Goal: Information Seeking & Learning: Learn about a topic

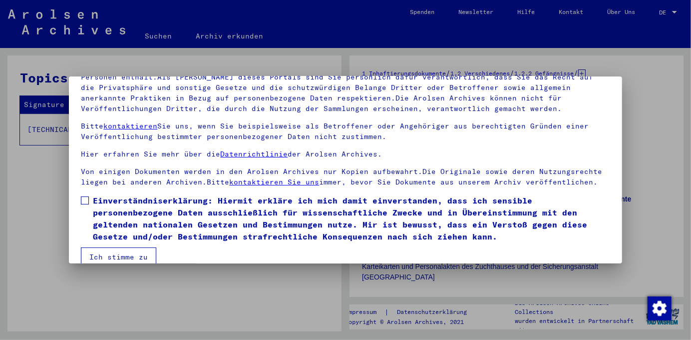
scroll to position [83, 0]
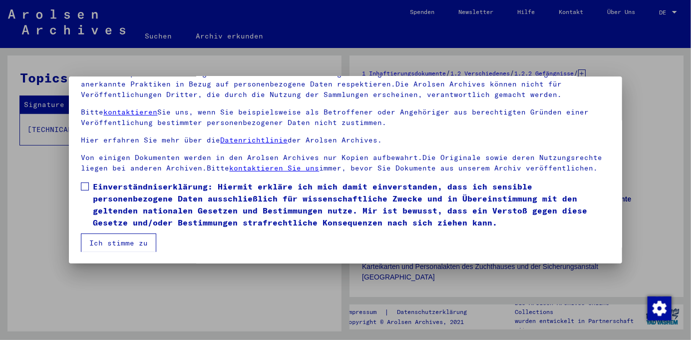
click at [104, 246] on button "Ich stimme zu" at bounding box center [118, 242] width 75 height 19
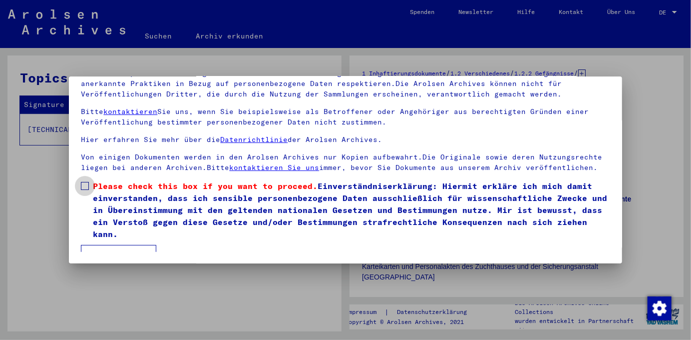
click at [83, 184] on span at bounding box center [85, 186] width 8 height 8
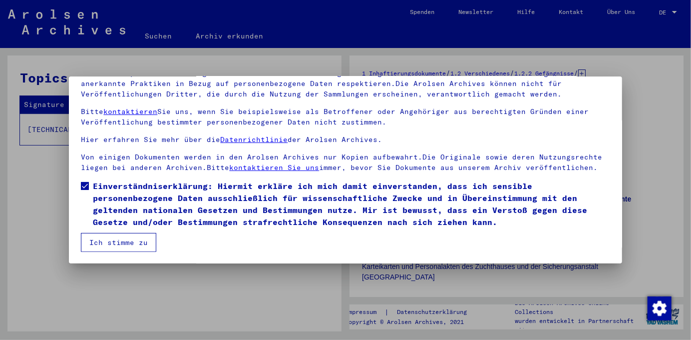
drag, startPoint x: 681, startPoint y: 136, endPoint x: 684, endPoint y: 141, distance: 5.6
click at [684, 141] on div at bounding box center [345, 170] width 691 height 340
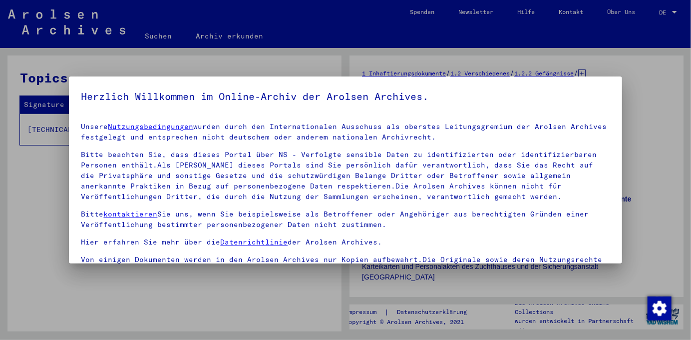
click at [649, 183] on div at bounding box center [345, 170] width 691 height 340
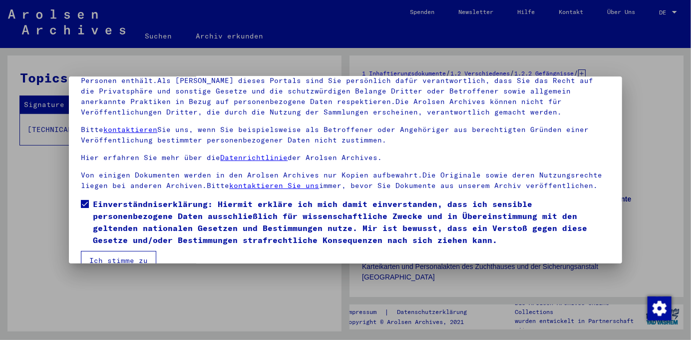
scroll to position [83, 0]
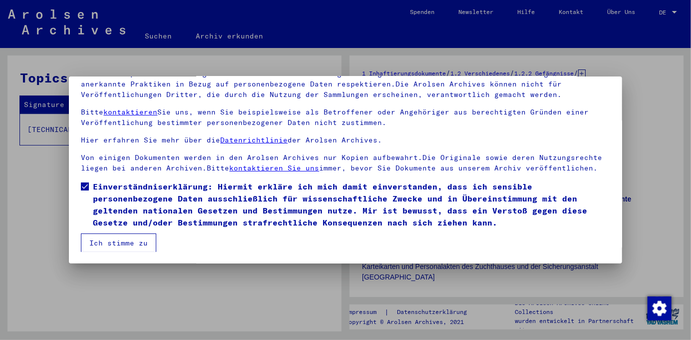
click at [111, 240] on button "Ich stimme zu" at bounding box center [118, 242] width 75 height 19
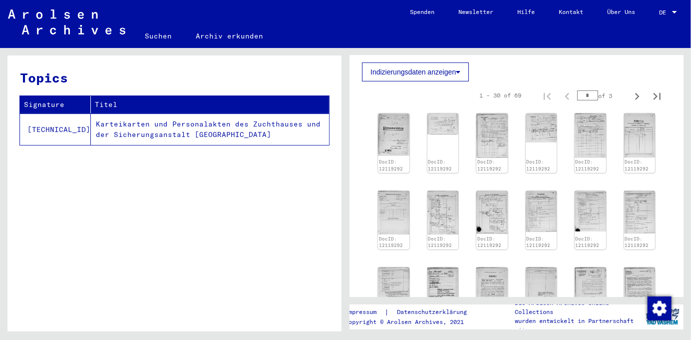
scroll to position [304, 0]
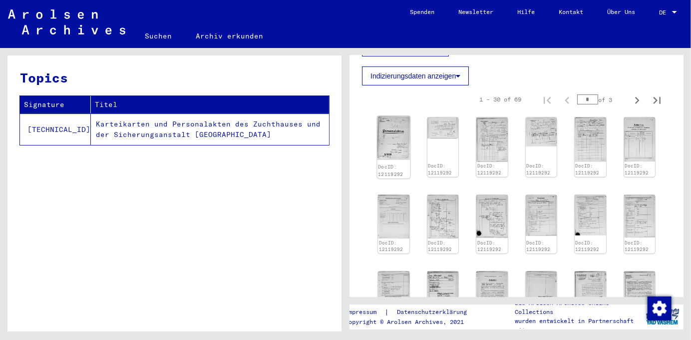
click at [402, 140] on img at bounding box center [393, 138] width 33 height 44
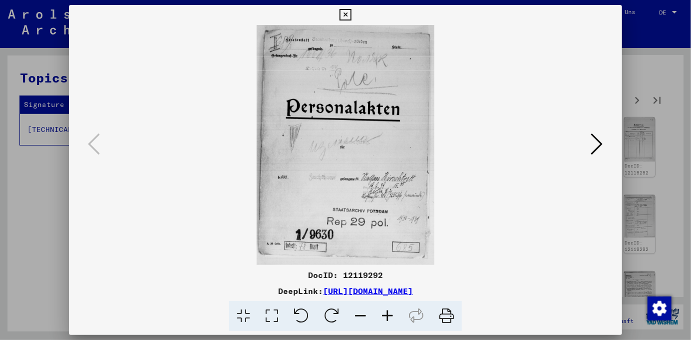
click at [601, 145] on icon at bounding box center [597, 144] width 12 height 24
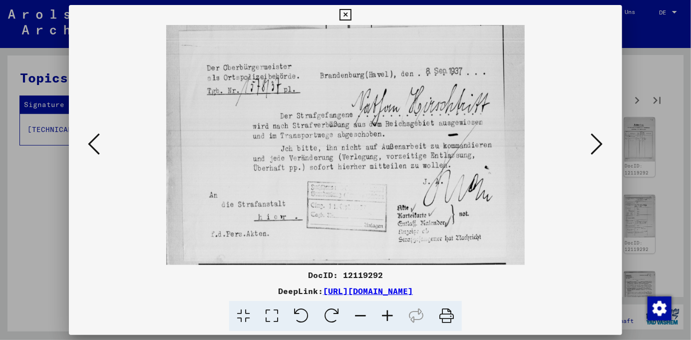
click at [602, 145] on icon at bounding box center [597, 144] width 12 height 24
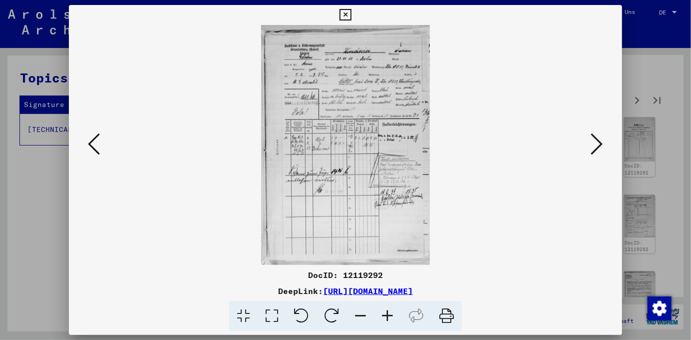
click at [92, 139] on icon at bounding box center [94, 144] width 12 height 24
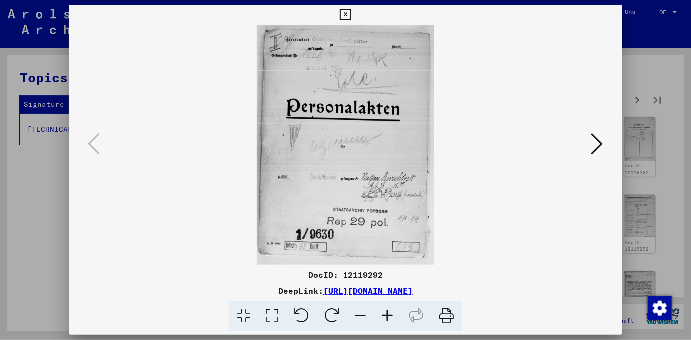
click at [599, 139] on icon at bounding box center [597, 144] width 12 height 24
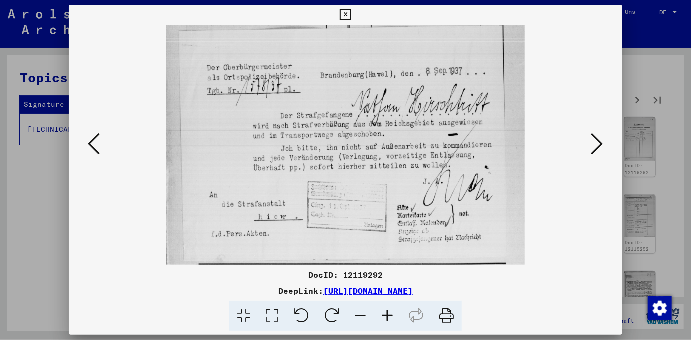
click at [600, 146] on icon at bounding box center [597, 144] width 12 height 24
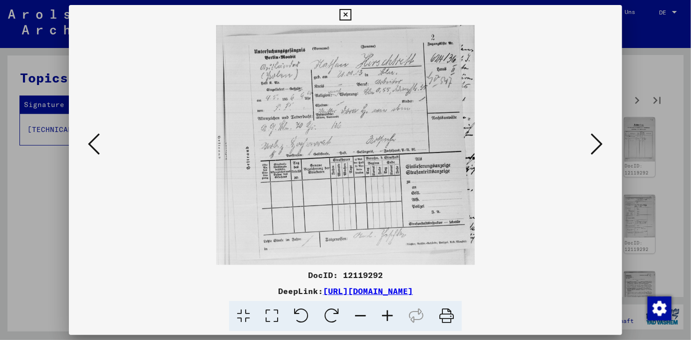
click at [601, 144] on icon at bounding box center [597, 144] width 12 height 24
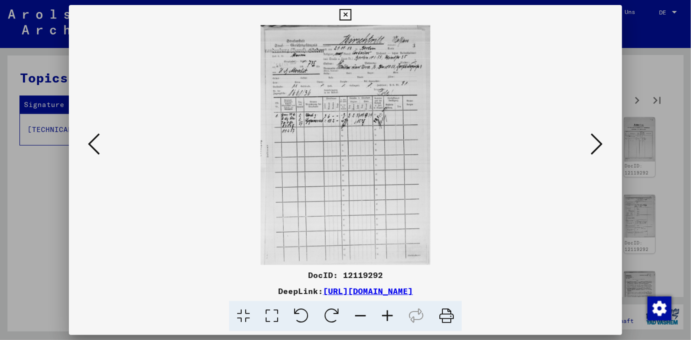
click at [596, 144] on icon at bounding box center [597, 144] width 12 height 24
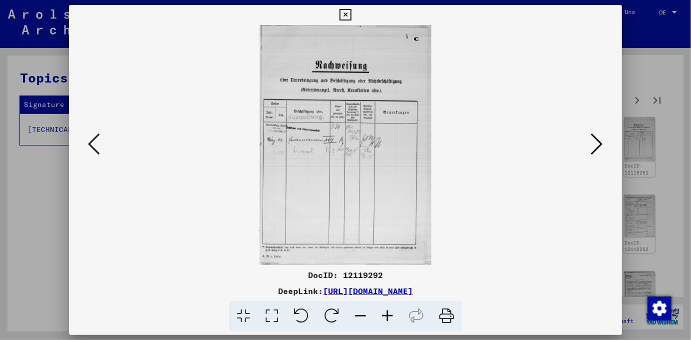
click at [594, 143] on icon at bounding box center [597, 144] width 12 height 24
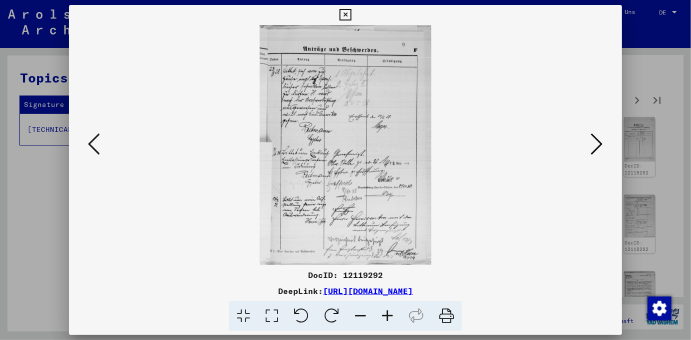
click at [594, 143] on icon at bounding box center [597, 144] width 12 height 24
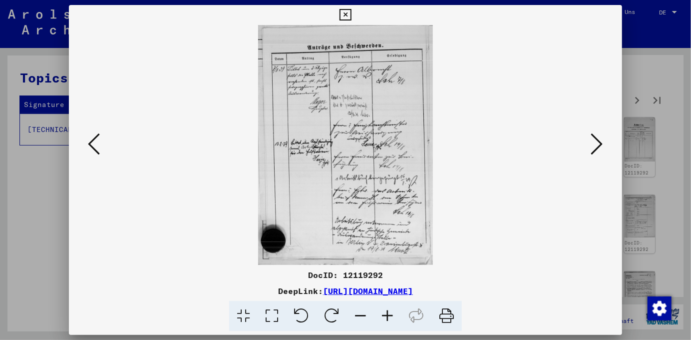
click at [594, 143] on icon at bounding box center [597, 144] width 12 height 24
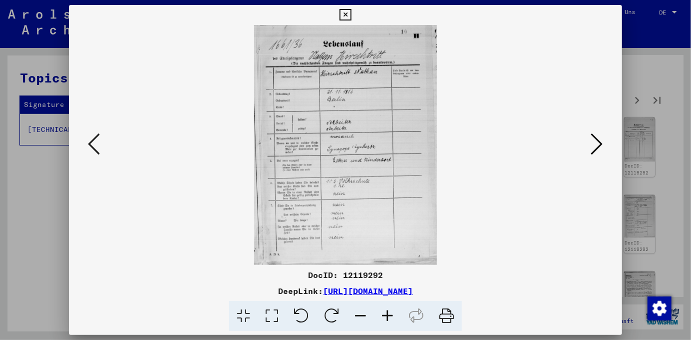
click at [591, 143] on icon at bounding box center [597, 144] width 12 height 24
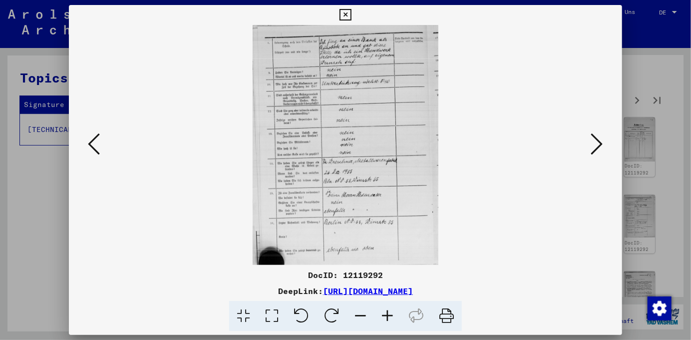
click at [591, 143] on icon at bounding box center [597, 144] width 12 height 24
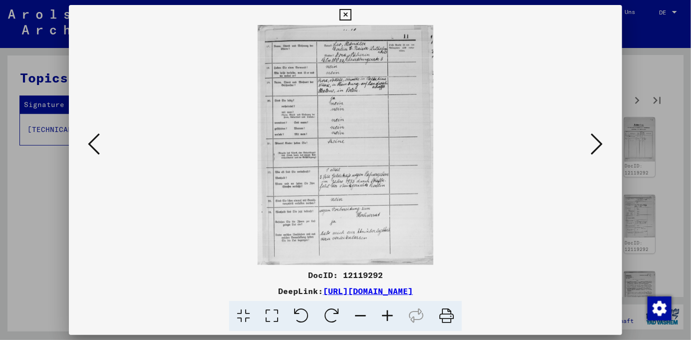
click at [591, 143] on icon at bounding box center [597, 144] width 12 height 24
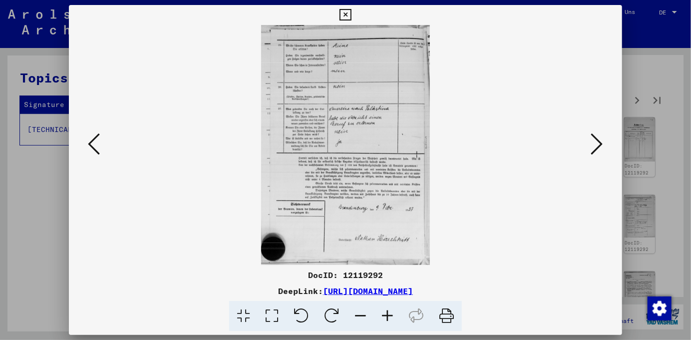
click at [591, 143] on icon at bounding box center [597, 144] width 12 height 24
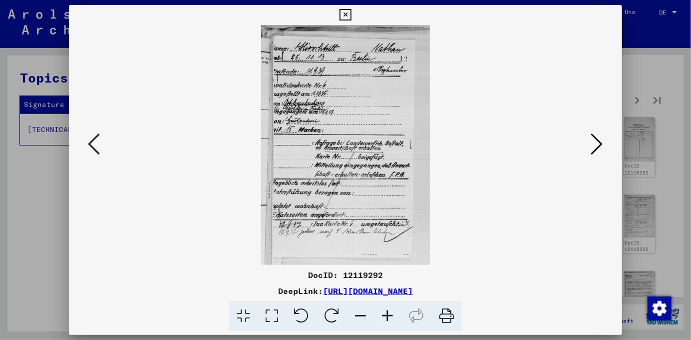
click at [591, 143] on icon at bounding box center [597, 144] width 12 height 24
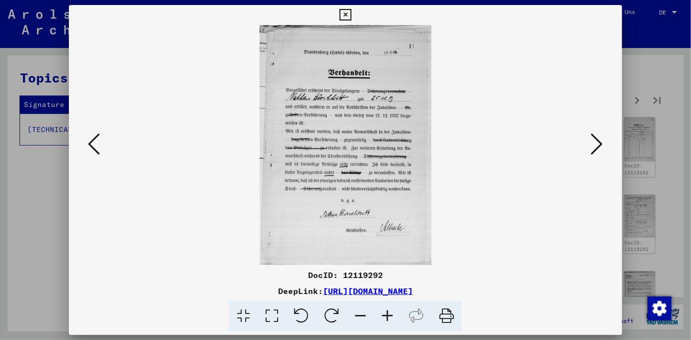
click at [591, 143] on icon at bounding box center [597, 144] width 12 height 24
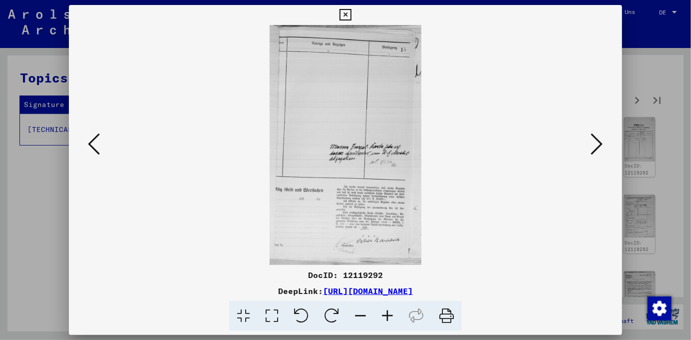
click at [591, 143] on icon at bounding box center [597, 144] width 12 height 24
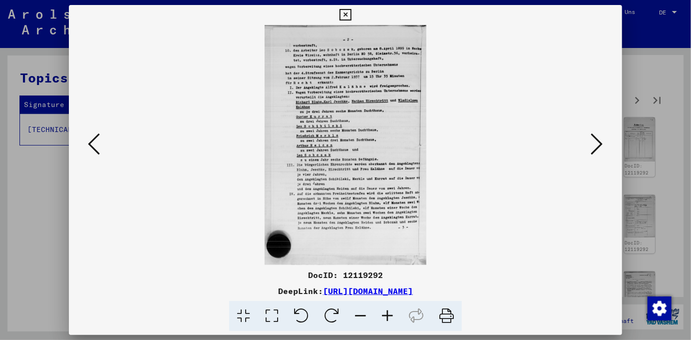
click at [591, 143] on icon at bounding box center [597, 144] width 12 height 24
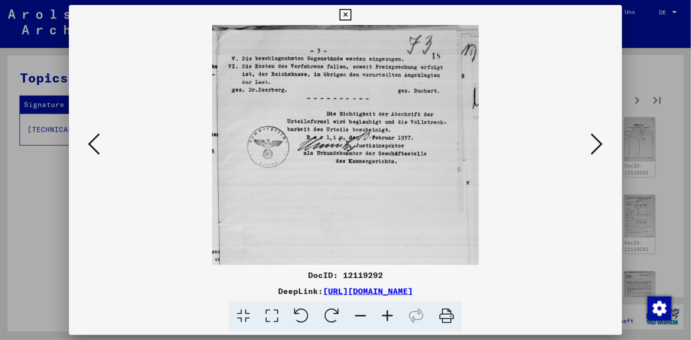
click at [591, 143] on icon at bounding box center [597, 144] width 12 height 24
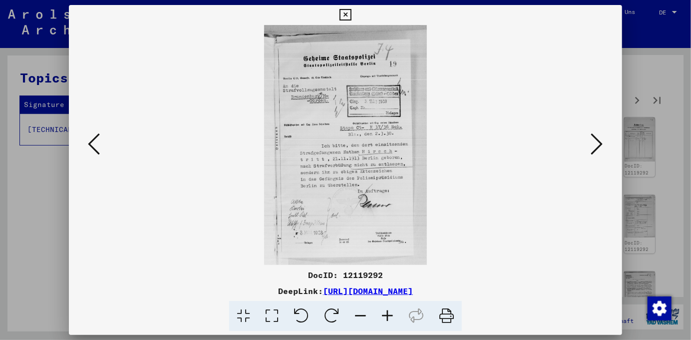
click at [601, 145] on icon at bounding box center [597, 144] width 12 height 24
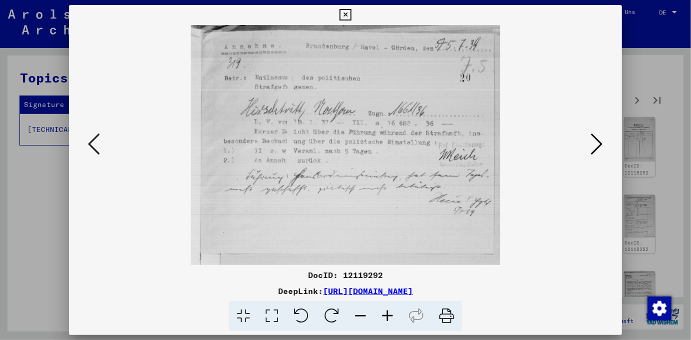
click at [601, 145] on icon at bounding box center [597, 144] width 12 height 24
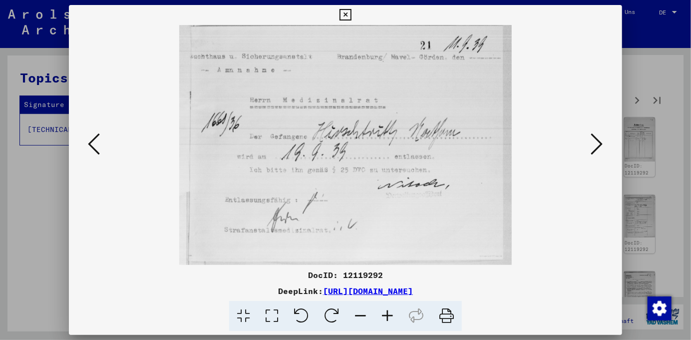
click at [601, 145] on icon at bounding box center [597, 144] width 12 height 24
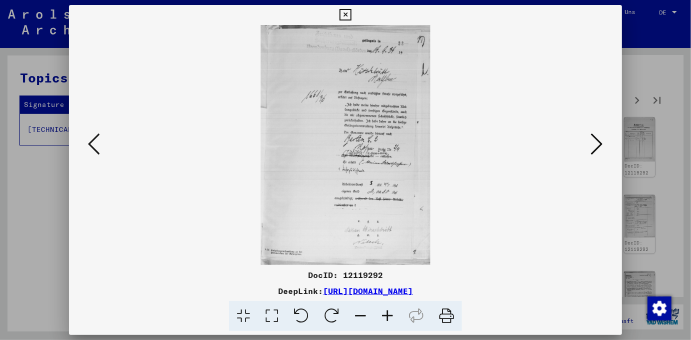
click at [599, 143] on icon at bounding box center [597, 144] width 12 height 24
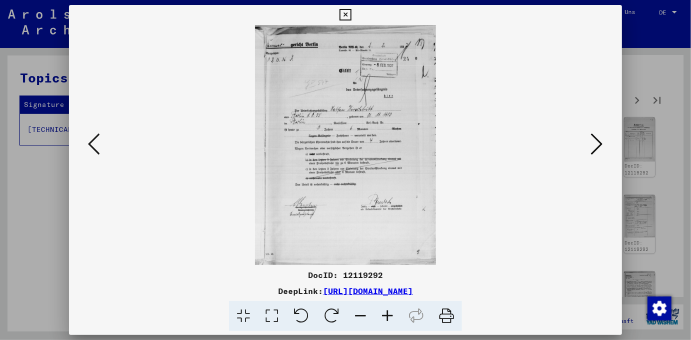
click at [599, 143] on icon at bounding box center [597, 144] width 12 height 24
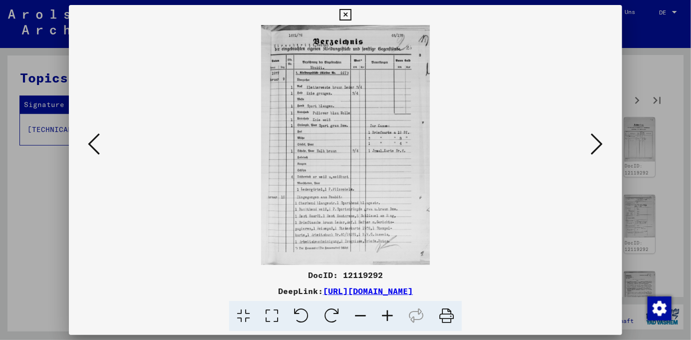
click at [599, 143] on icon at bounding box center [597, 144] width 12 height 24
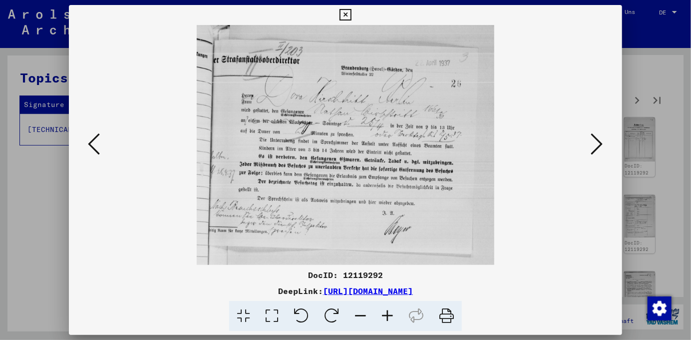
click at [599, 143] on icon at bounding box center [597, 144] width 12 height 24
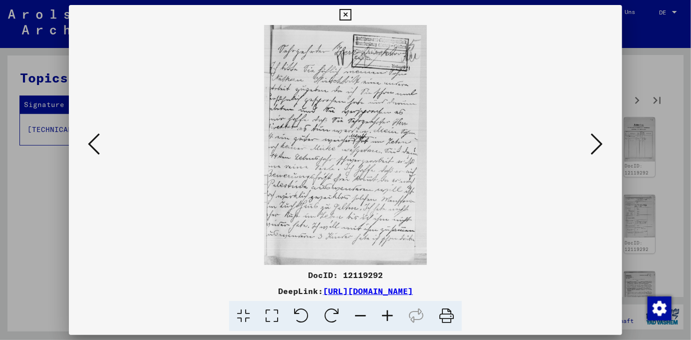
click at [599, 143] on icon at bounding box center [597, 144] width 12 height 24
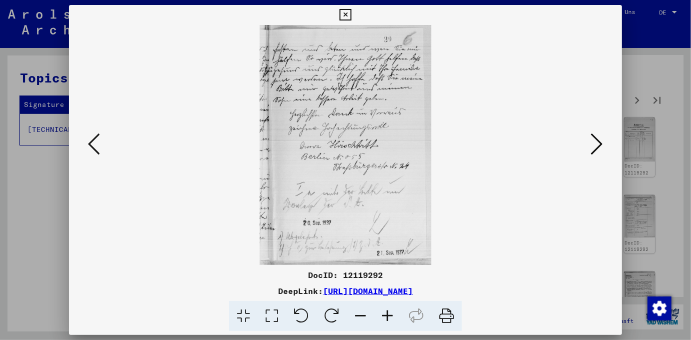
click at [599, 143] on icon at bounding box center [597, 144] width 12 height 24
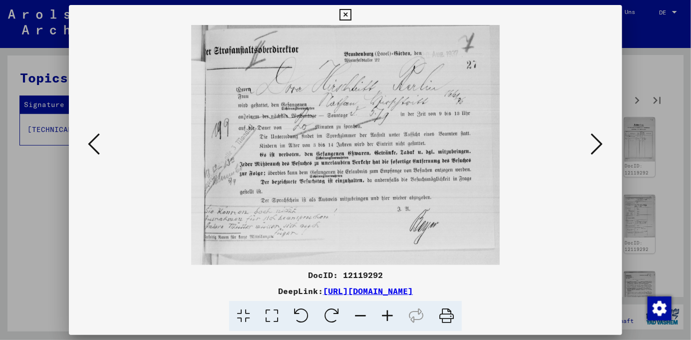
click at [599, 143] on icon at bounding box center [597, 144] width 12 height 24
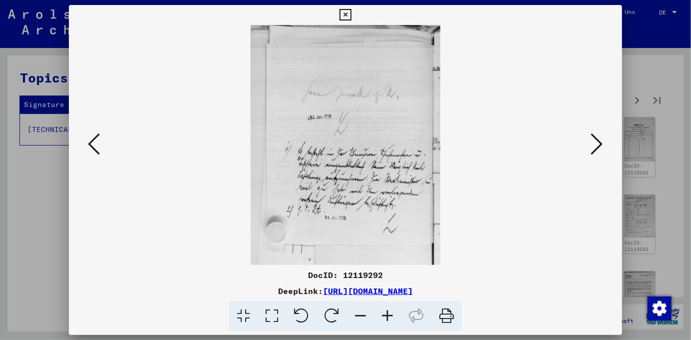
click at [599, 143] on icon at bounding box center [597, 144] width 12 height 24
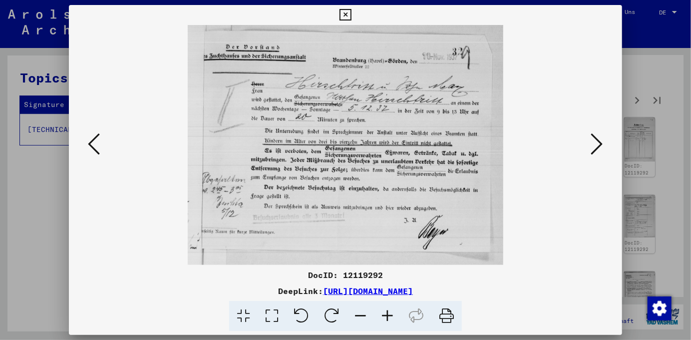
click at [599, 143] on icon at bounding box center [597, 144] width 12 height 24
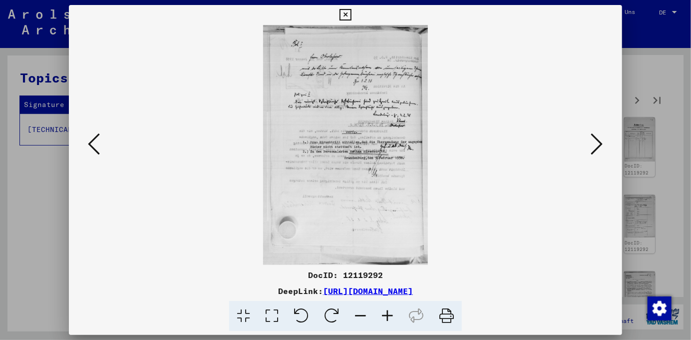
click at [599, 143] on icon at bounding box center [597, 144] width 12 height 24
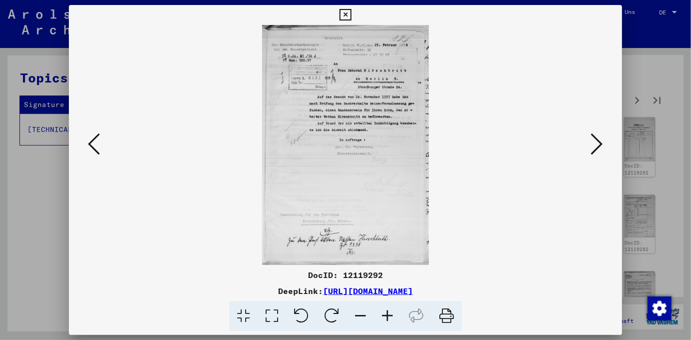
click at [599, 143] on icon at bounding box center [597, 144] width 12 height 24
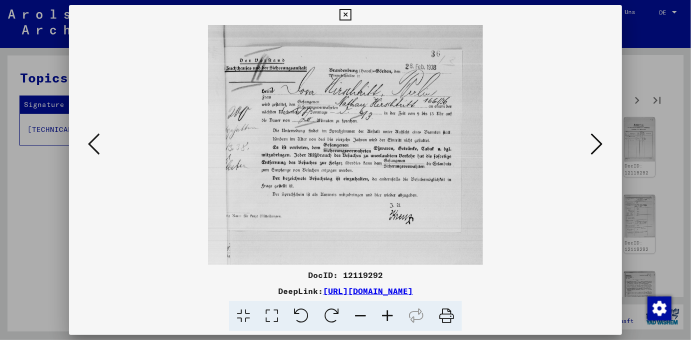
click at [599, 143] on icon at bounding box center [597, 144] width 12 height 24
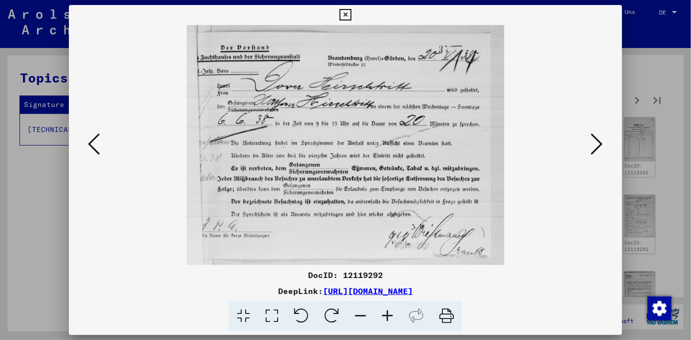
click at [599, 143] on icon at bounding box center [597, 144] width 12 height 24
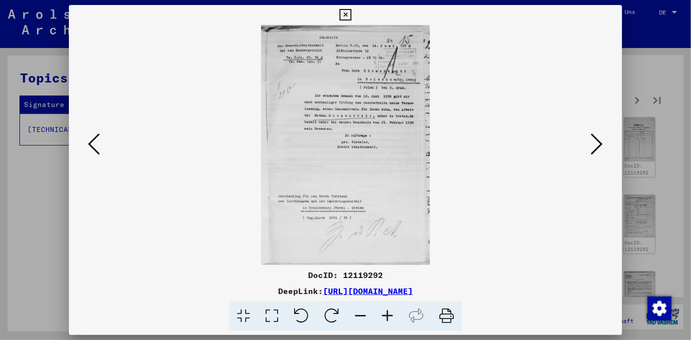
click at [599, 143] on icon at bounding box center [597, 144] width 12 height 24
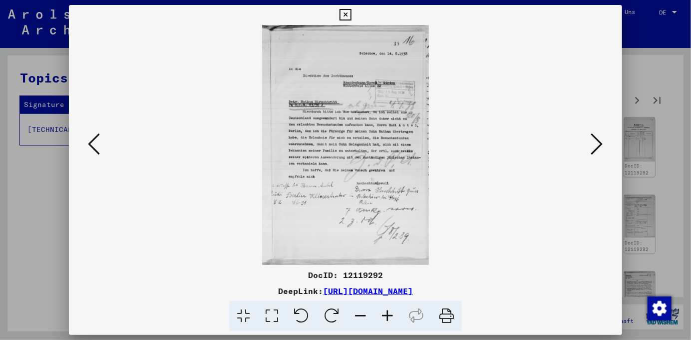
click at [599, 143] on icon at bounding box center [597, 144] width 12 height 24
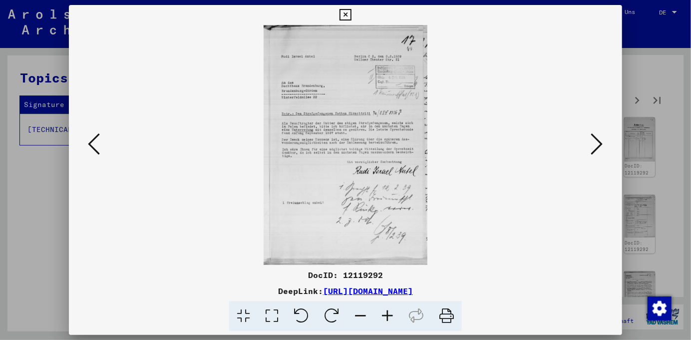
click at [599, 143] on icon at bounding box center [597, 144] width 12 height 24
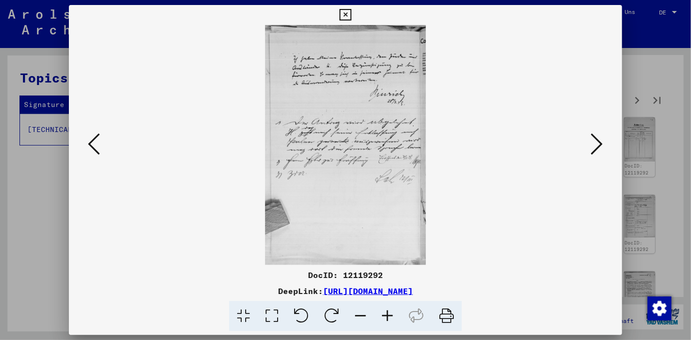
click at [599, 143] on icon at bounding box center [597, 144] width 12 height 24
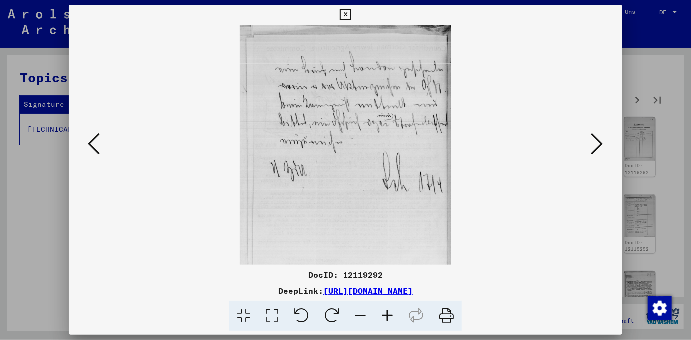
click at [599, 143] on icon at bounding box center [597, 144] width 12 height 24
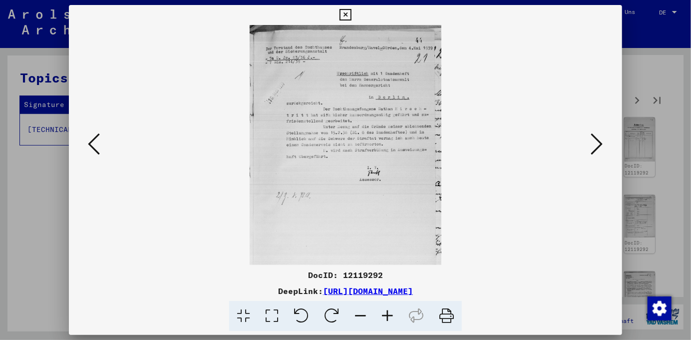
click at [599, 143] on icon at bounding box center [597, 144] width 12 height 24
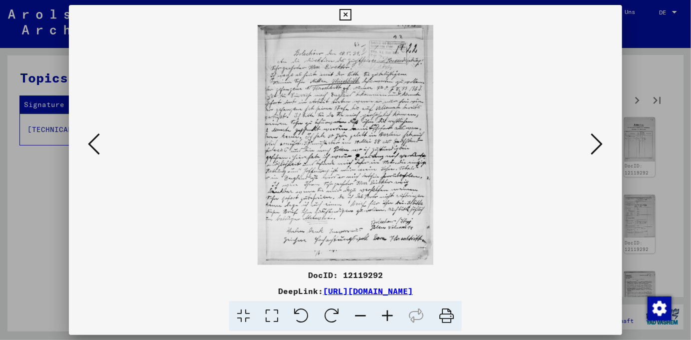
click at [599, 143] on icon at bounding box center [597, 144] width 12 height 24
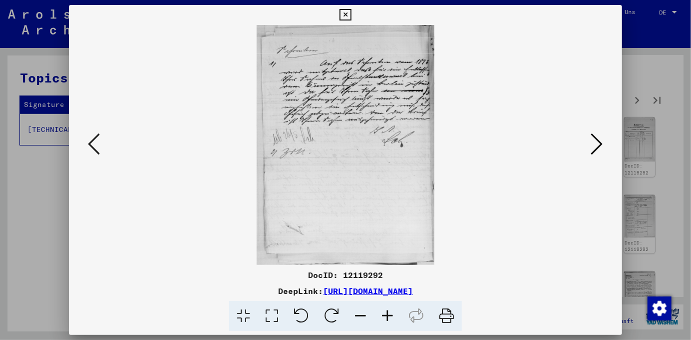
click at [599, 143] on icon at bounding box center [597, 144] width 12 height 24
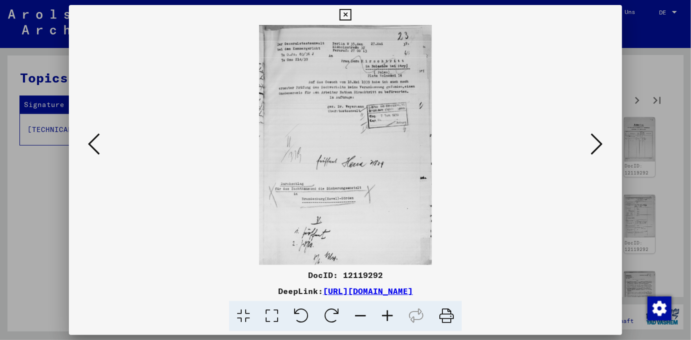
click at [599, 143] on icon at bounding box center [597, 144] width 12 height 24
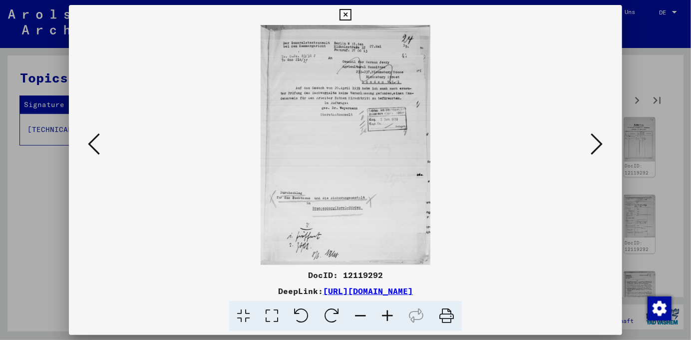
click at [599, 143] on icon at bounding box center [597, 144] width 12 height 24
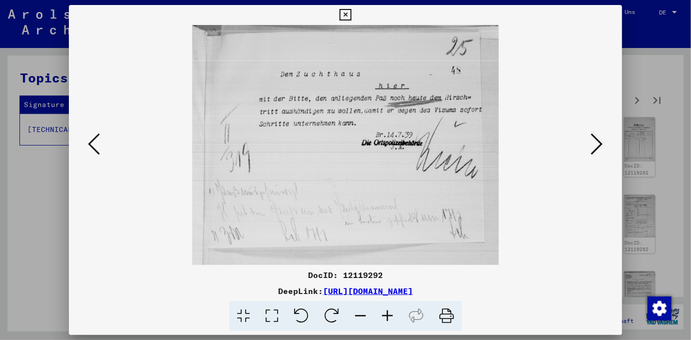
drag, startPoint x: 599, startPoint y: 143, endPoint x: 596, endPoint y: 128, distance: 14.9
click at [596, 128] on div at bounding box center [345, 145] width 553 height 240
click at [602, 146] on icon at bounding box center [597, 144] width 12 height 24
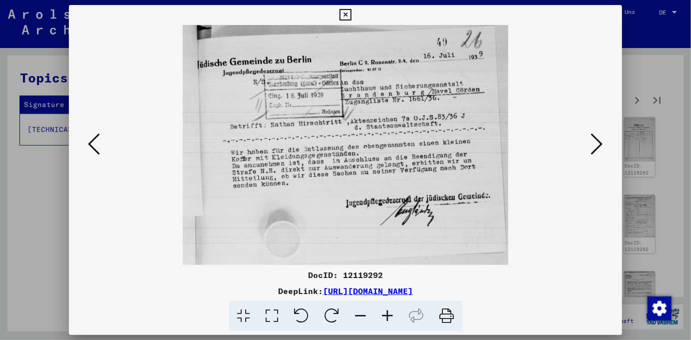
click at [602, 146] on icon at bounding box center [597, 144] width 12 height 24
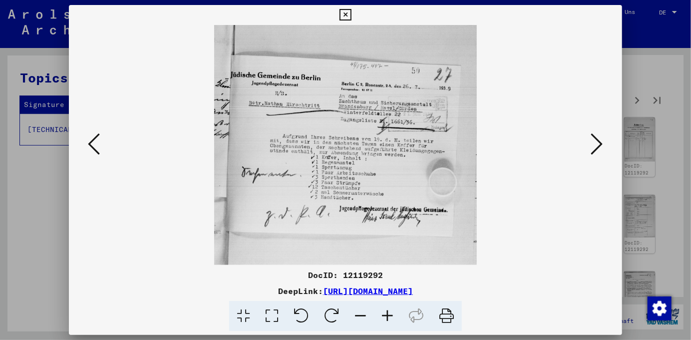
click at [602, 146] on icon at bounding box center [597, 144] width 12 height 24
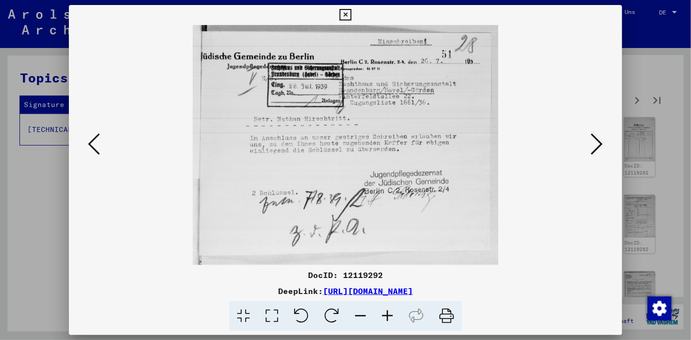
click at [602, 146] on icon at bounding box center [597, 144] width 12 height 24
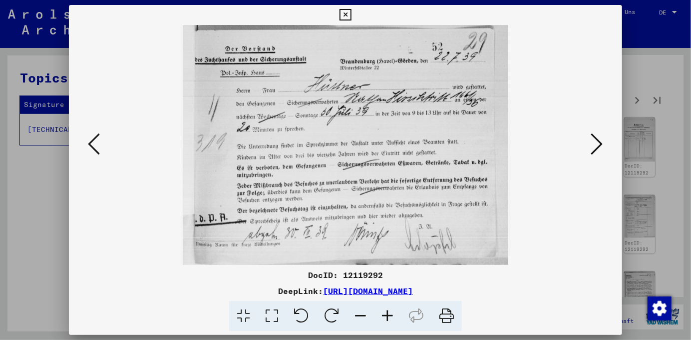
click at [602, 146] on icon at bounding box center [597, 144] width 12 height 24
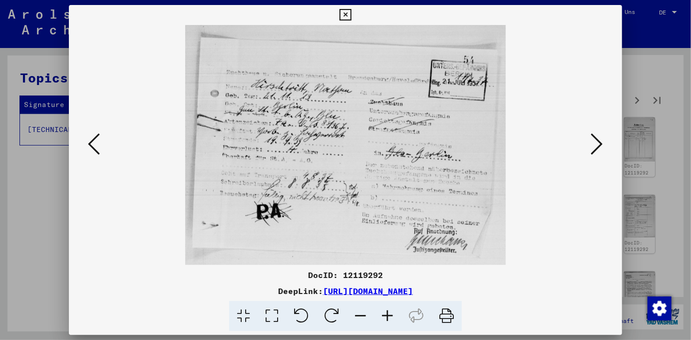
click at [602, 146] on icon at bounding box center [597, 144] width 12 height 24
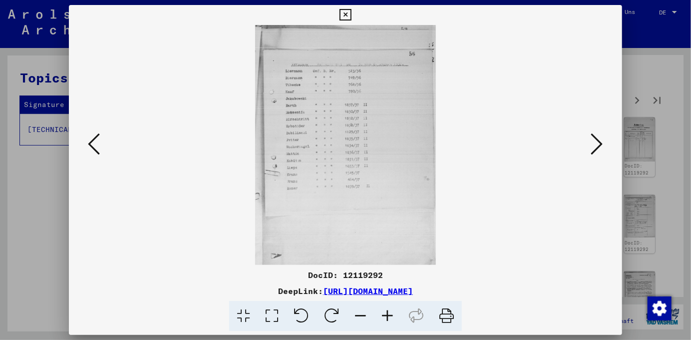
click at [602, 146] on icon at bounding box center [597, 144] width 12 height 24
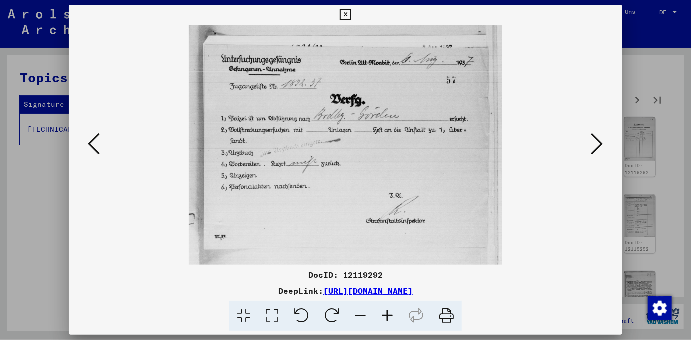
click at [598, 144] on icon at bounding box center [597, 144] width 12 height 24
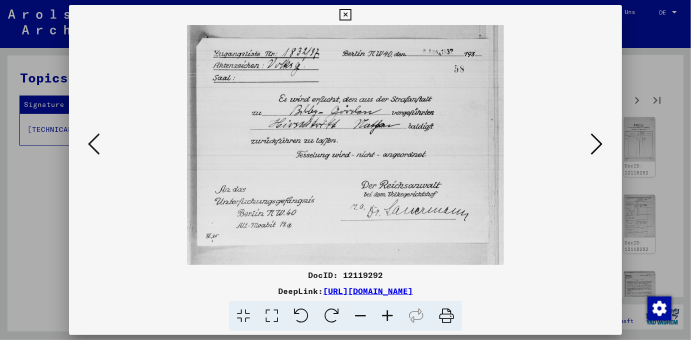
click at [598, 144] on icon at bounding box center [597, 144] width 12 height 24
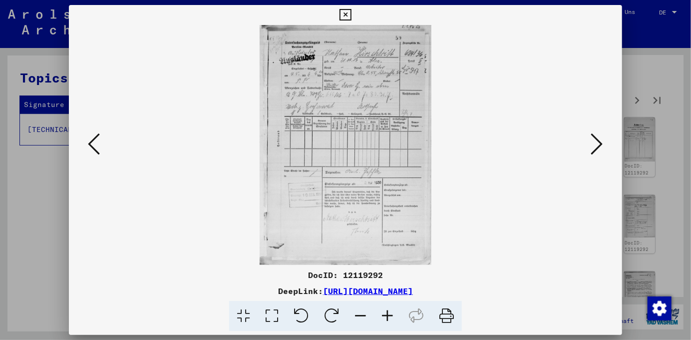
click at [598, 144] on icon at bounding box center [597, 144] width 12 height 24
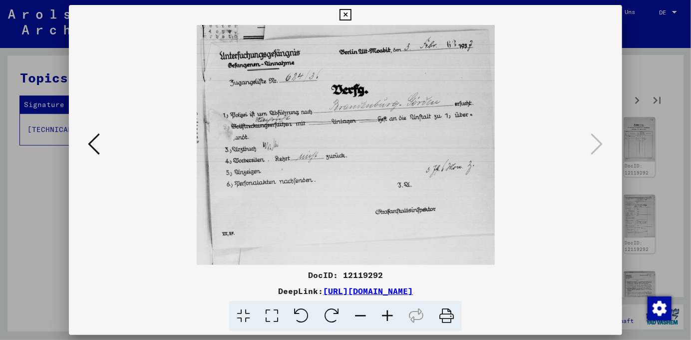
click at [346, 13] on icon at bounding box center [345, 15] width 11 height 12
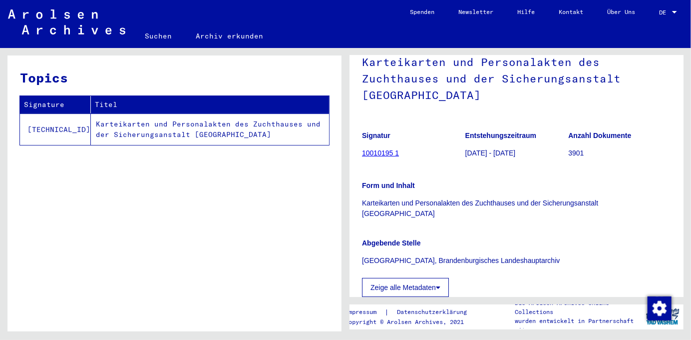
scroll to position [43, 0]
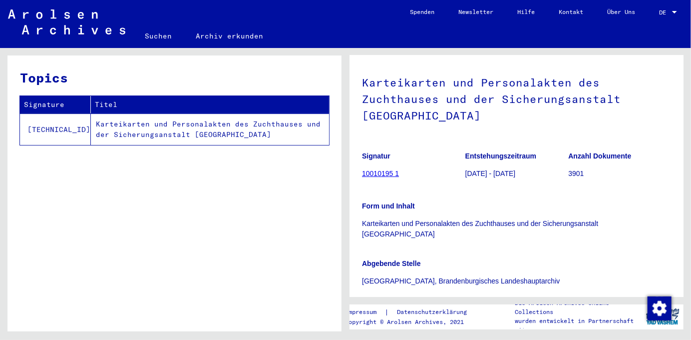
click at [124, 125] on td "Karteikarten und Personalakten des Zuchthauses und der Sicherungsanstalt [GEOGR…" at bounding box center [210, 128] width 238 height 31
drag, startPoint x: 124, startPoint y: 125, endPoint x: 5, endPoint y: 105, distance: 120.5
click at [5, 104] on div "Topics Signature Titel [TECHNICAL_ID] Karteikarten und Personalakten des Zuchth…" at bounding box center [173, 189] width 346 height 283
click at [6, 107] on div "Topics Signature Titel [TECHNICAL_ID] Karteikarten und Personalakten des Zuchth…" at bounding box center [173, 189] width 346 height 283
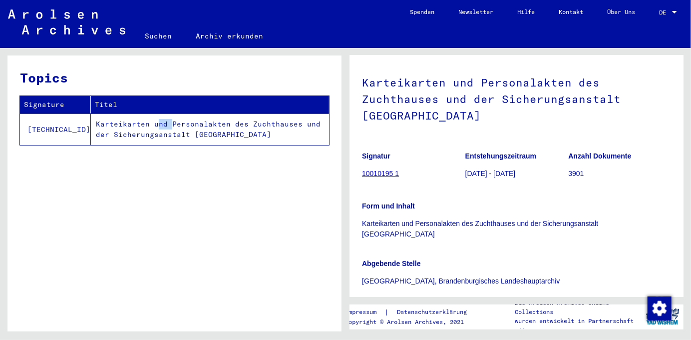
click at [28, 126] on td "[TECHNICAL_ID]" at bounding box center [55, 128] width 71 height 31
click at [30, 124] on td "[TECHNICAL_ID]" at bounding box center [55, 128] width 71 height 31
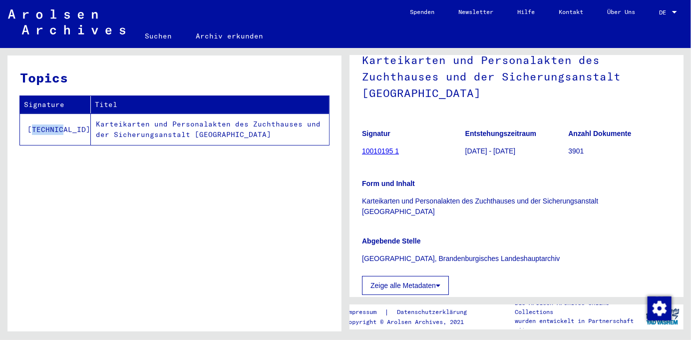
scroll to position [0, 0]
